Goal: Check status: Check status

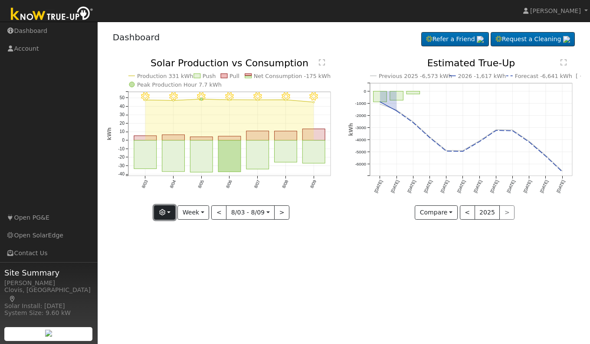
click at [165, 210] on icon "button" at bounding box center [162, 213] width 6 height 6
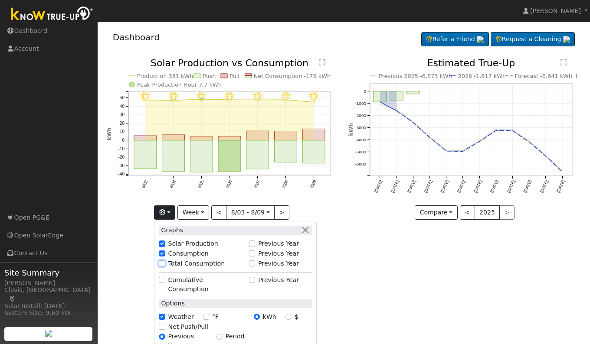
click at [164, 263] on input "Total Consumption" at bounding box center [162, 264] width 6 height 6
checkbox input "true"
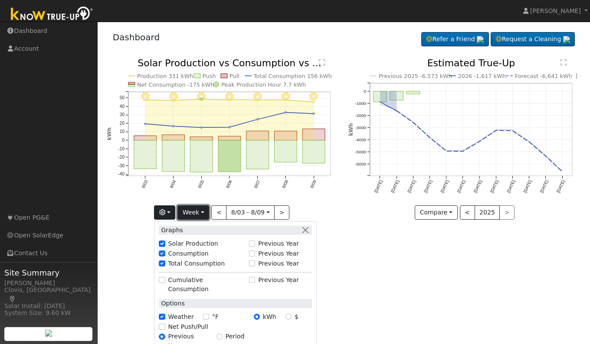
click at [204, 209] on button "Week" at bounding box center [193, 213] width 32 height 15
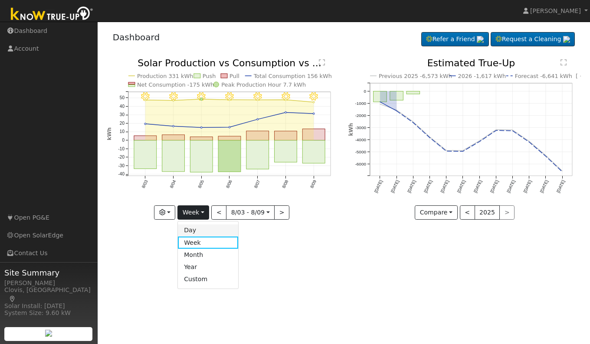
click at [192, 230] on link "Day" at bounding box center [208, 231] width 60 height 12
type input "[DATE]"
